Goal: Task Accomplishment & Management: Complete application form

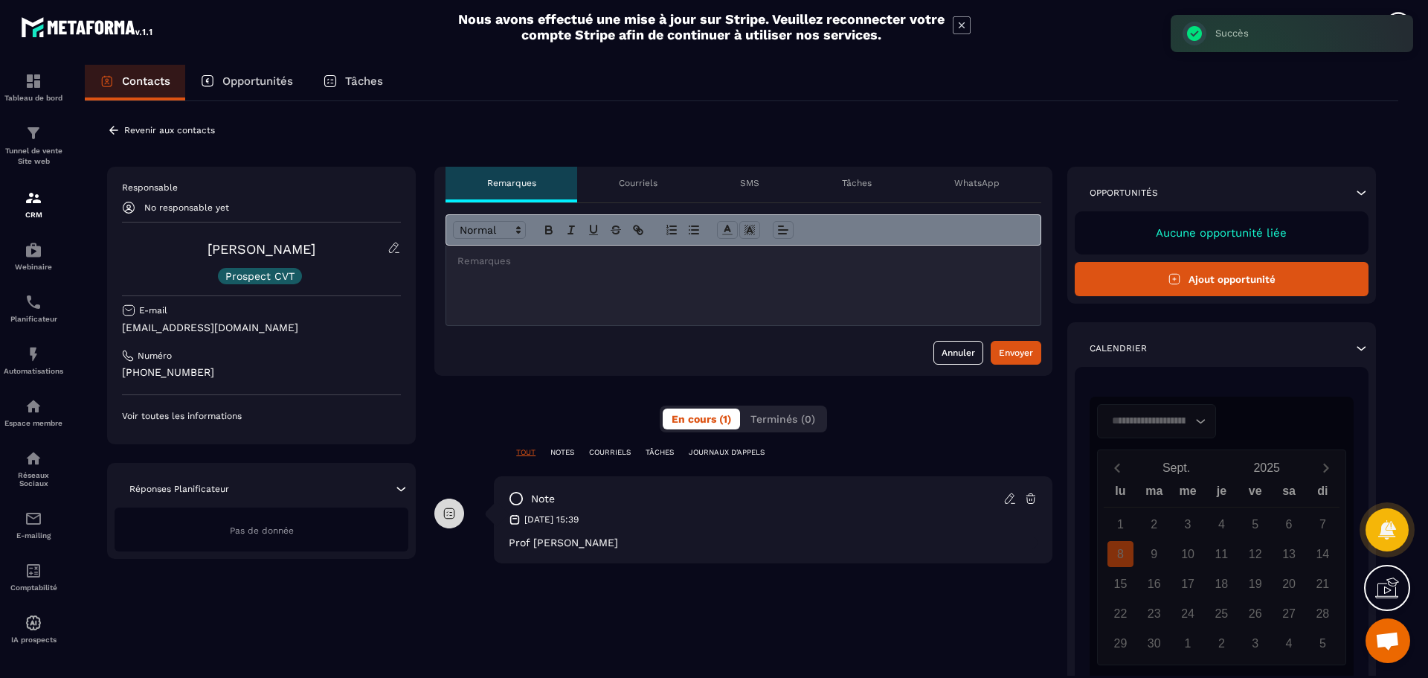
scroll to position [2313, 0]
click at [1007, 498] on icon at bounding box center [1010, 498] width 13 height 13
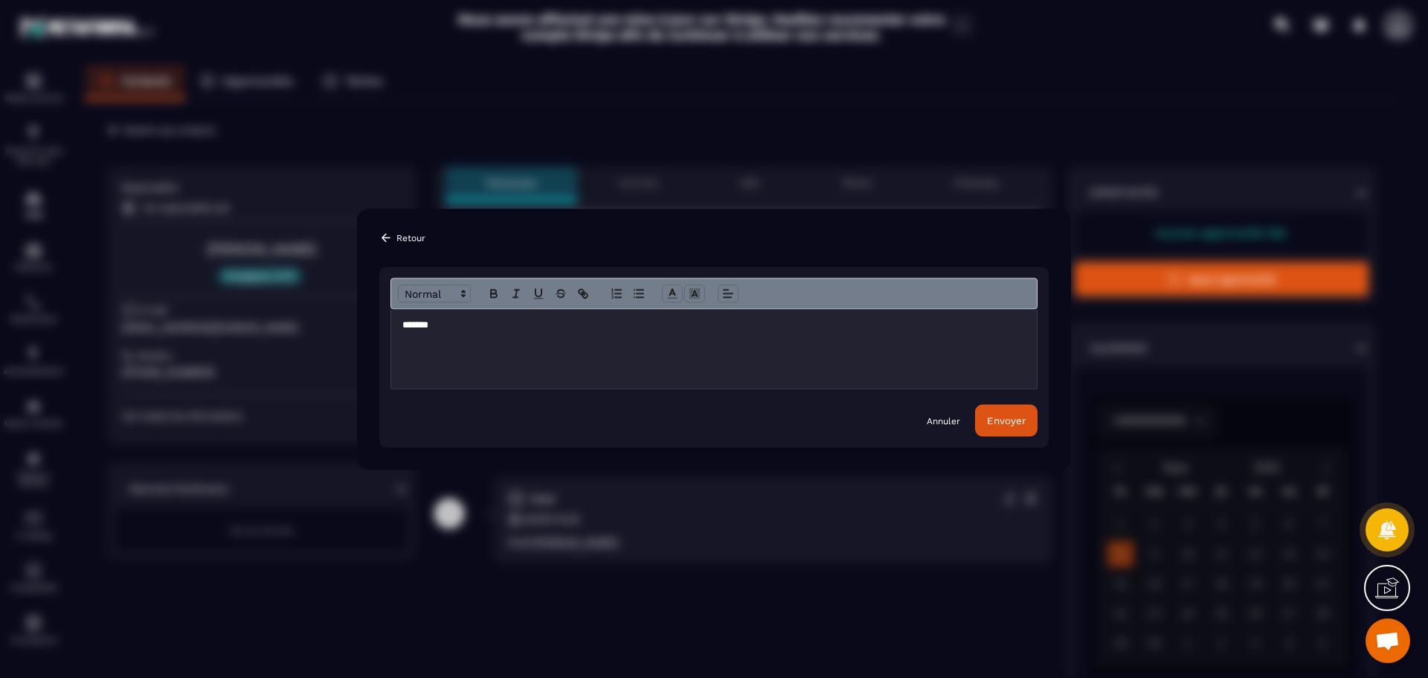
click at [478, 324] on p "*******" at bounding box center [714, 324] width 623 height 13
click at [1018, 417] on div "Envoyer" at bounding box center [1006, 419] width 39 height 11
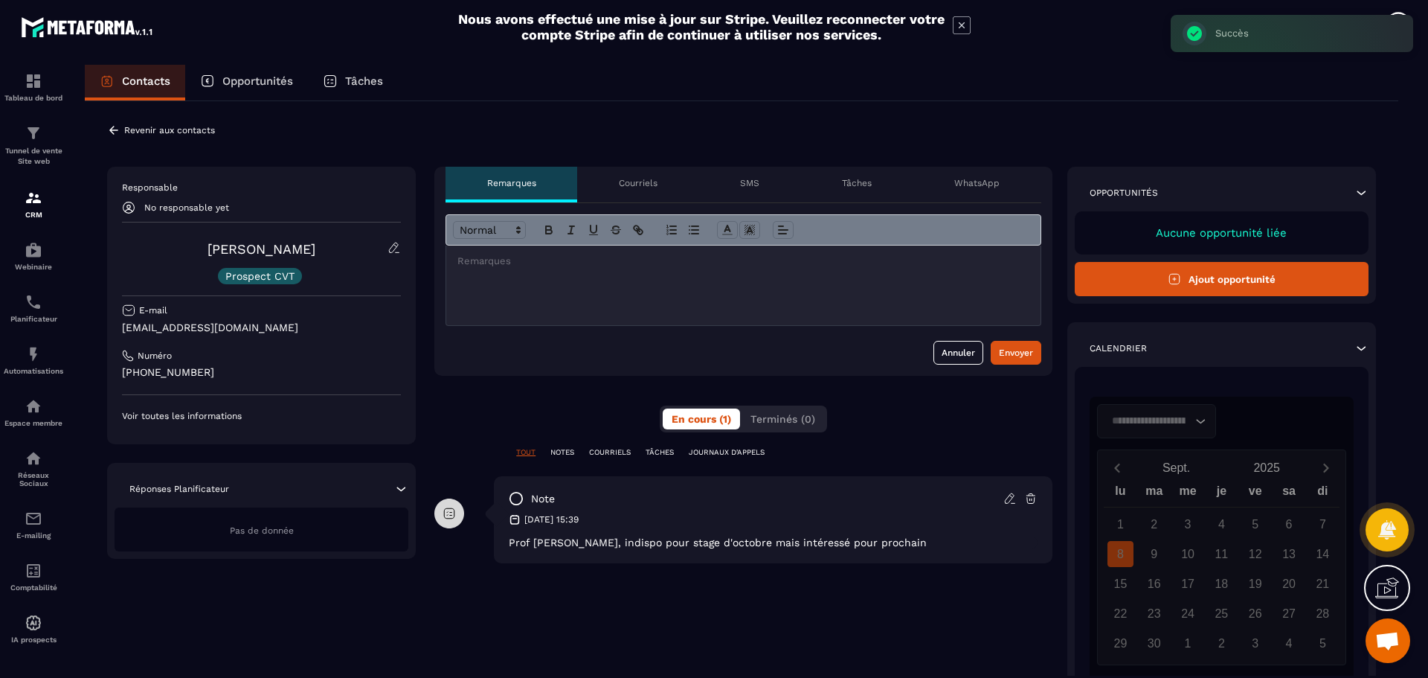
click at [120, 129] on icon at bounding box center [113, 130] width 13 height 13
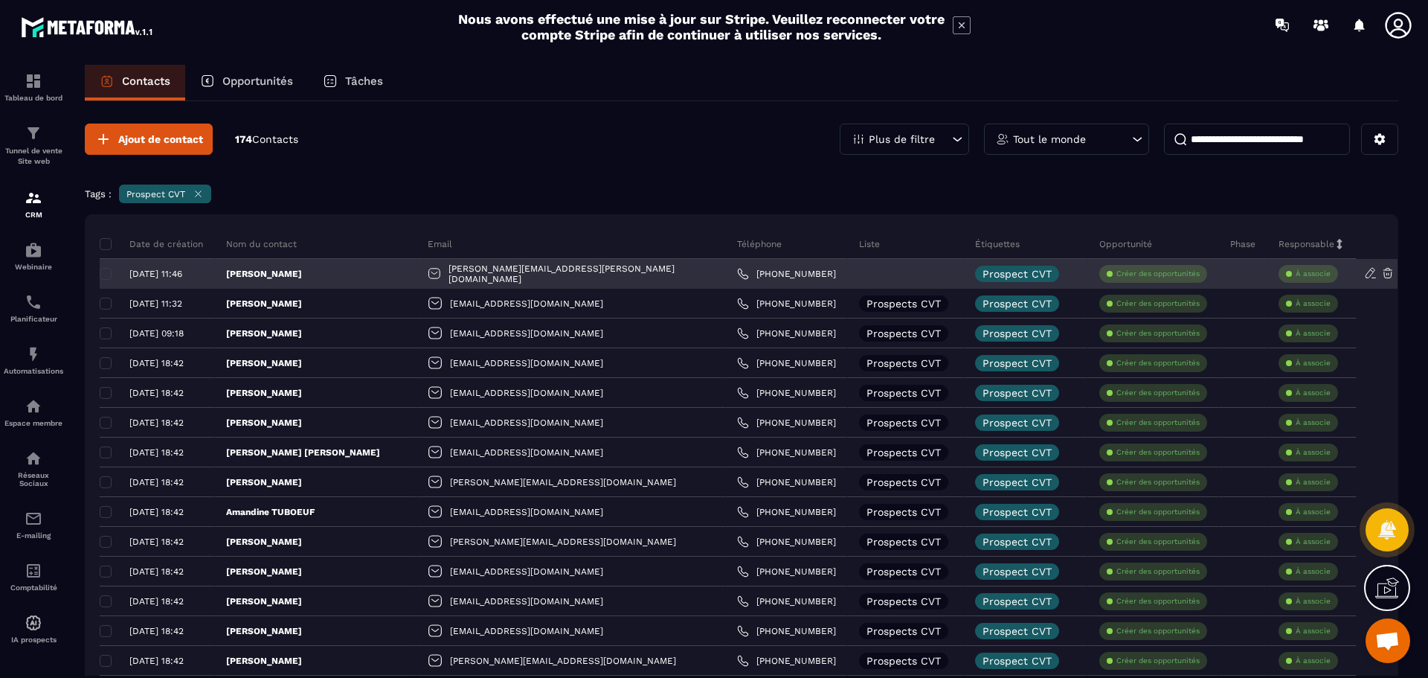
click at [848, 274] on div at bounding box center [906, 274] width 116 height 30
click at [100, 277] on div "[DATE] 11:46" at bounding box center [151, 274] width 103 height 10
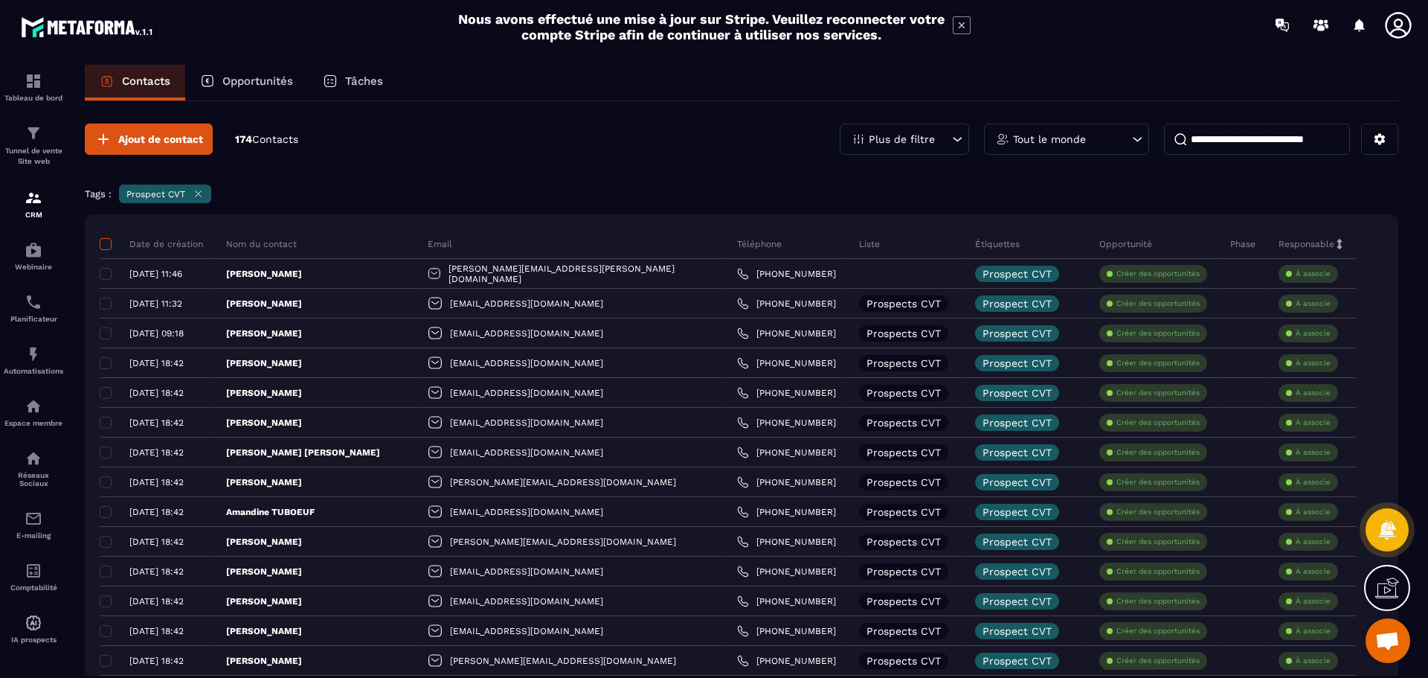
click at [107, 244] on span at bounding box center [106, 244] width 12 height 12
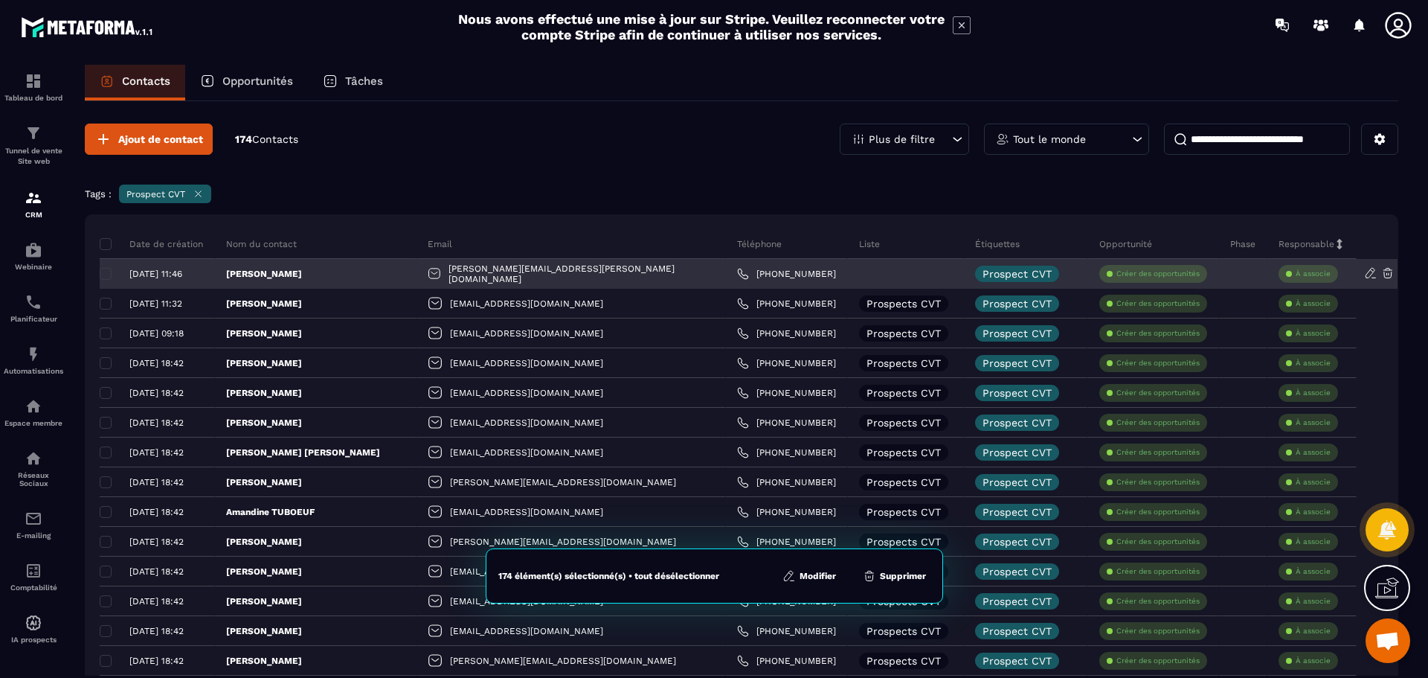
click at [106, 269] on div "[DATE] 11:46" at bounding box center [151, 274] width 103 height 10
click at [294, 271] on p "[PERSON_NAME]" at bounding box center [264, 274] width 76 height 12
